Goal: Task Accomplishment & Management: Manage account settings

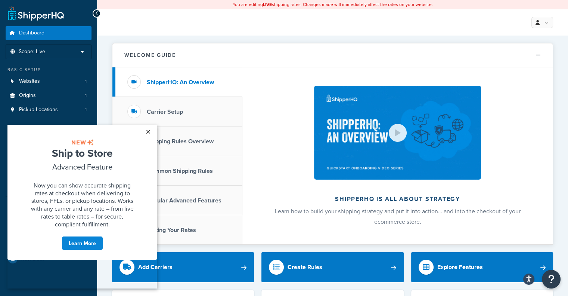
click at [150, 132] on link "×" at bounding box center [148, 131] width 13 height 13
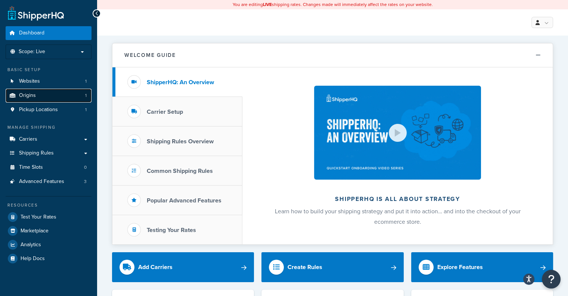
click at [52, 90] on link "Origins 1" at bounding box center [49, 96] width 86 height 14
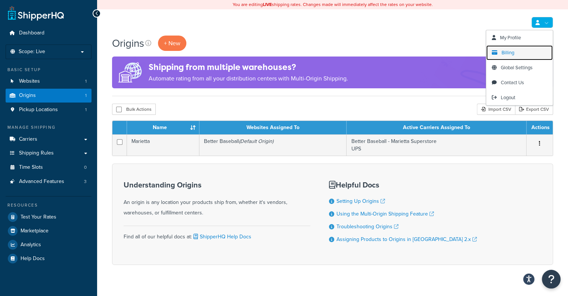
click at [527, 47] on link "Billing" at bounding box center [520, 52] width 67 height 15
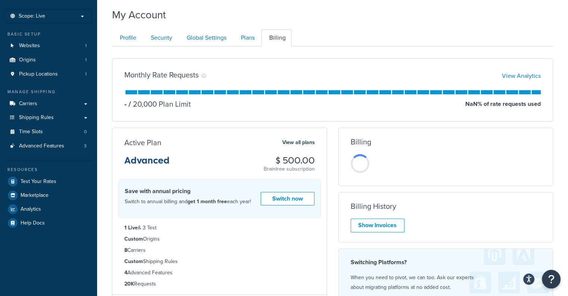
scroll to position [37, 0]
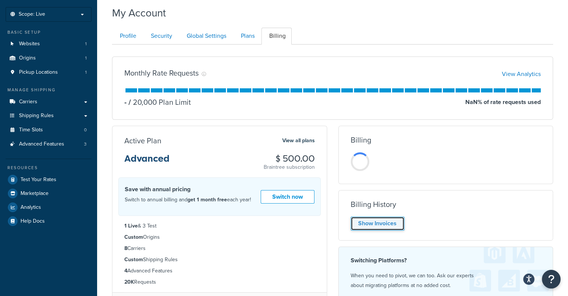
click at [382, 225] on link "Show Invoices" at bounding box center [378, 223] width 54 height 14
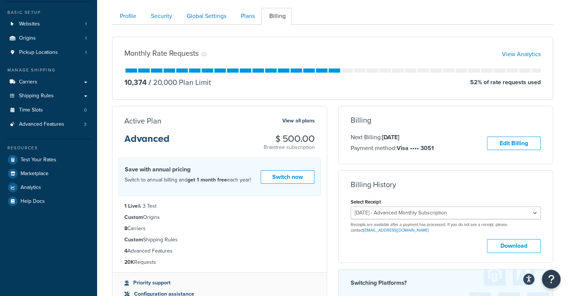
scroll to position [75, 0]
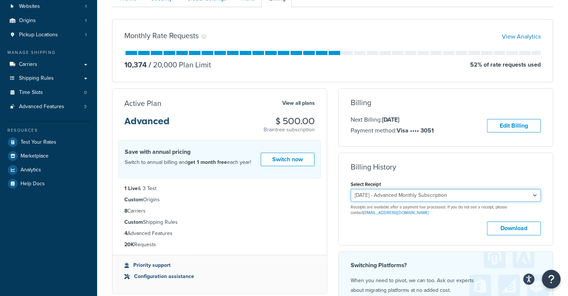
click at [497, 191] on select "August 10, 2025 - Advanced Monthly Subscription July 10, 2025 - Advanced Monthl…" at bounding box center [446, 195] width 191 height 13
click at [513, 228] on button "Download" at bounding box center [514, 228] width 54 height 14
